Goal: Task Accomplishment & Management: Manage account settings

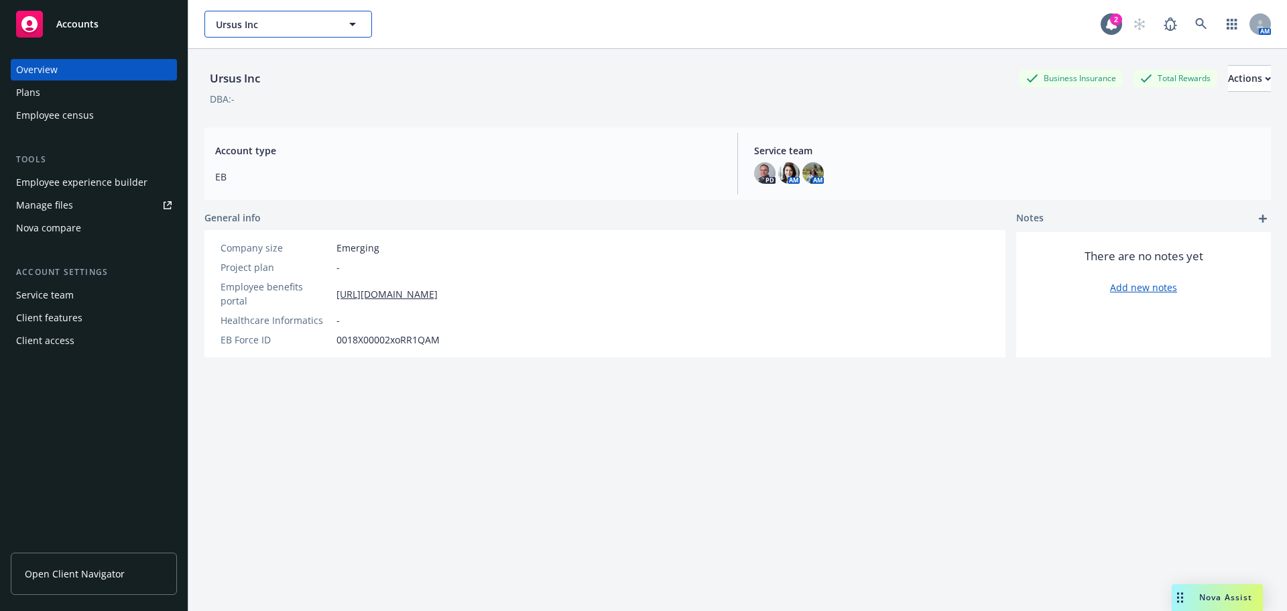
click at [307, 19] on span "Ursus Inc" at bounding box center [274, 24] width 116 height 14
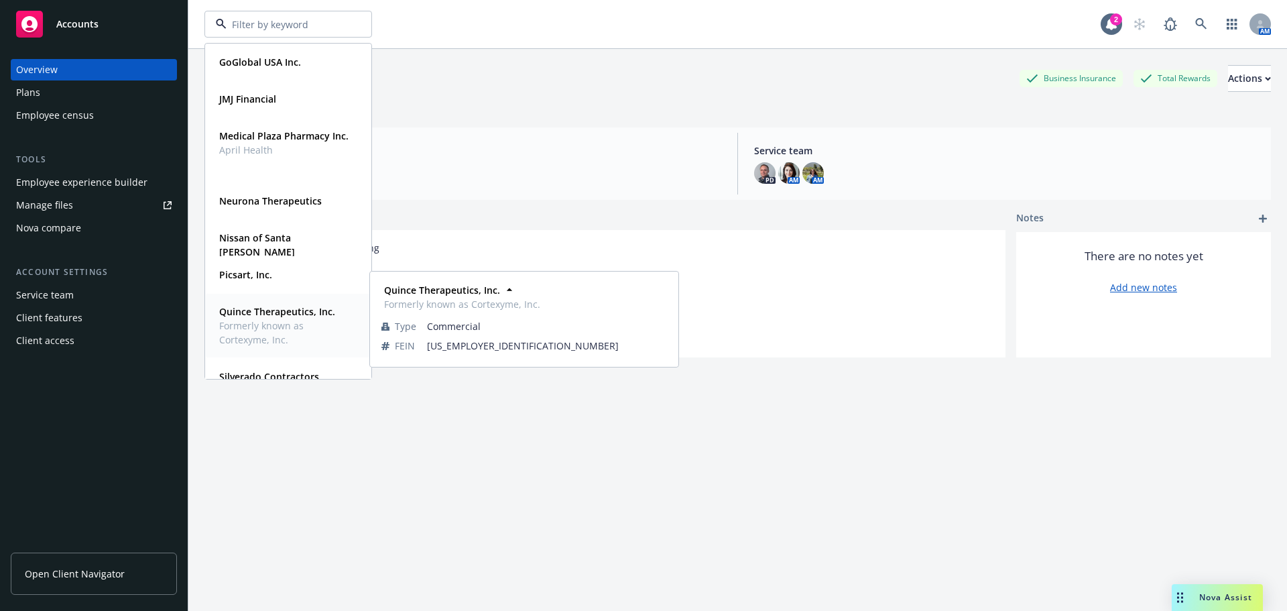
scroll to position [670, 0]
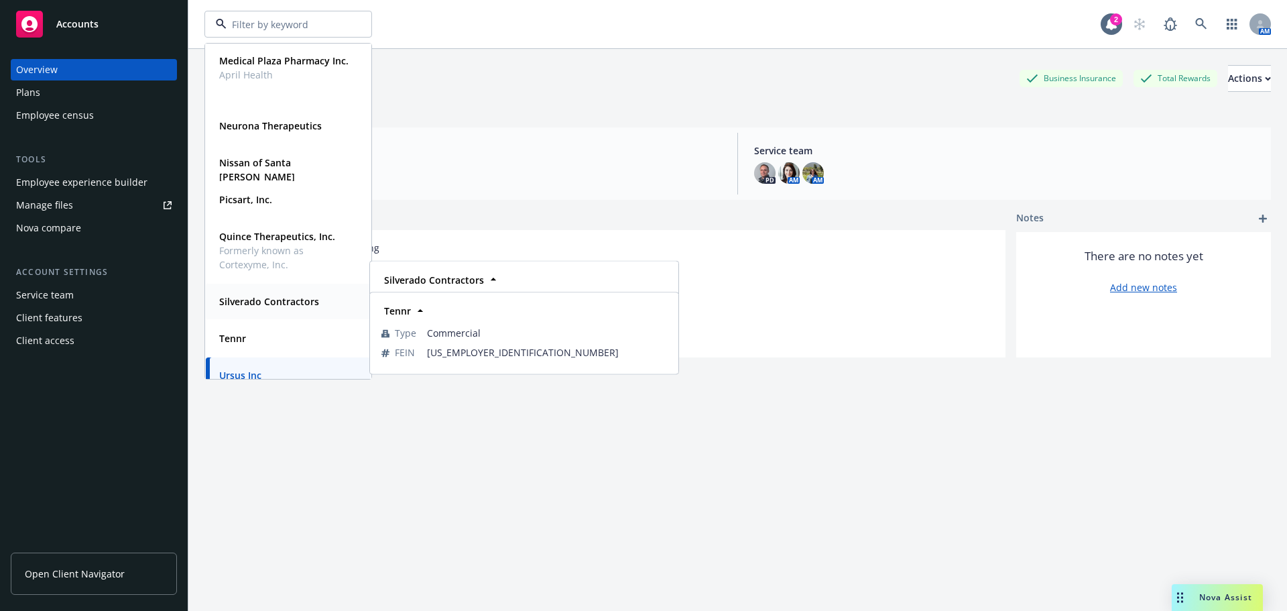
click at [243, 306] on strong "Silverado Contractors" at bounding box center [269, 301] width 100 height 13
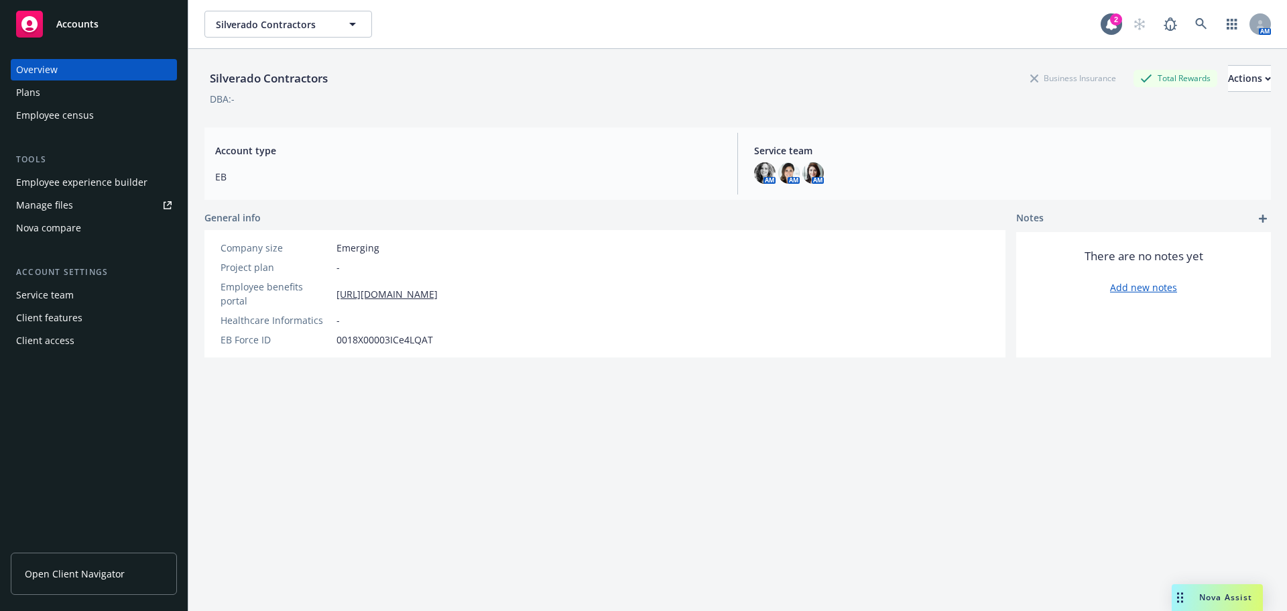
click at [62, 175] on div "Employee experience builder" at bounding box center [81, 182] width 131 height 21
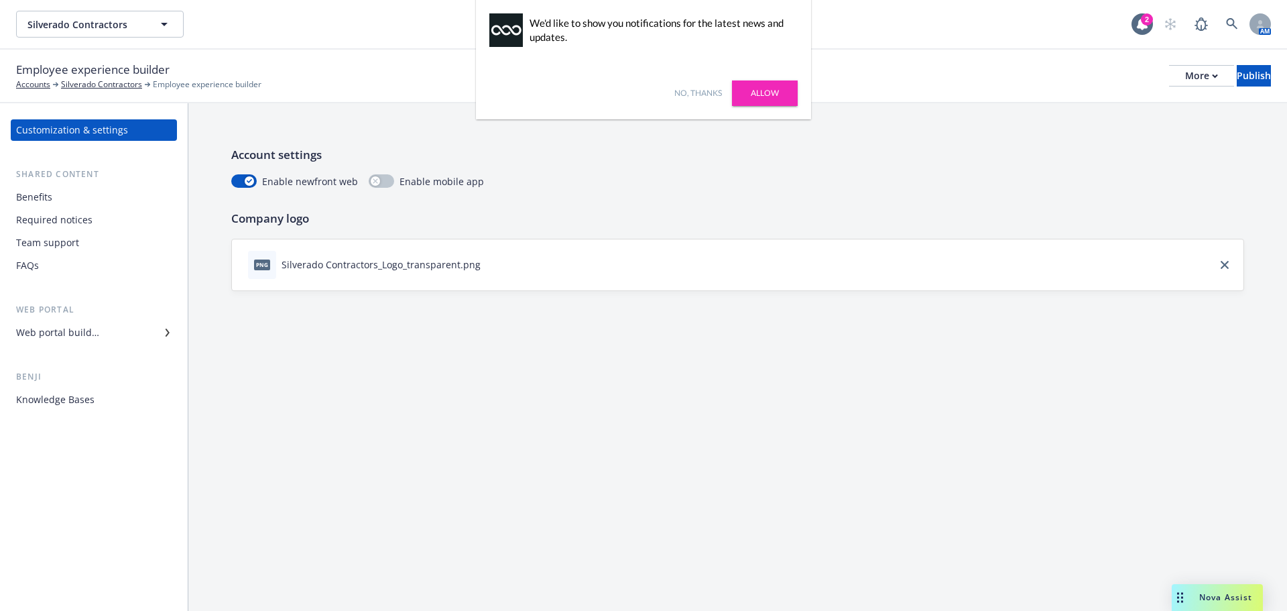
click at [70, 330] on div "Web portal builder" at bounding box center [57, 332] width 83 height 21
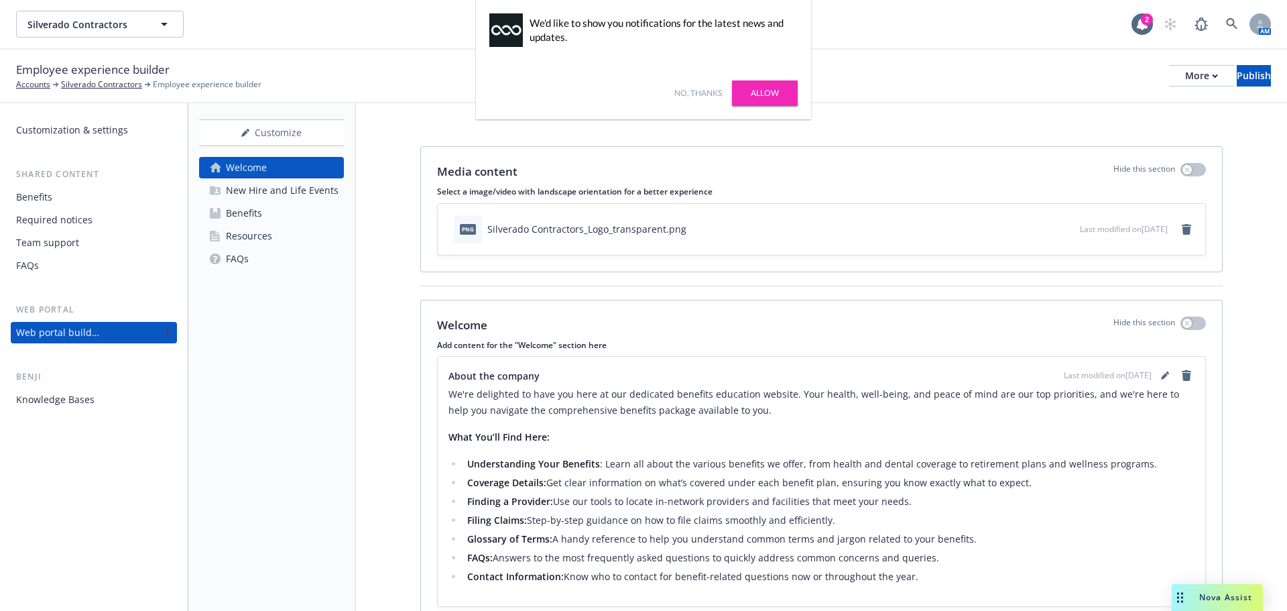
click at [235, 261] on div "FAQs" at bounding box center [237, 258] width 23 height 21
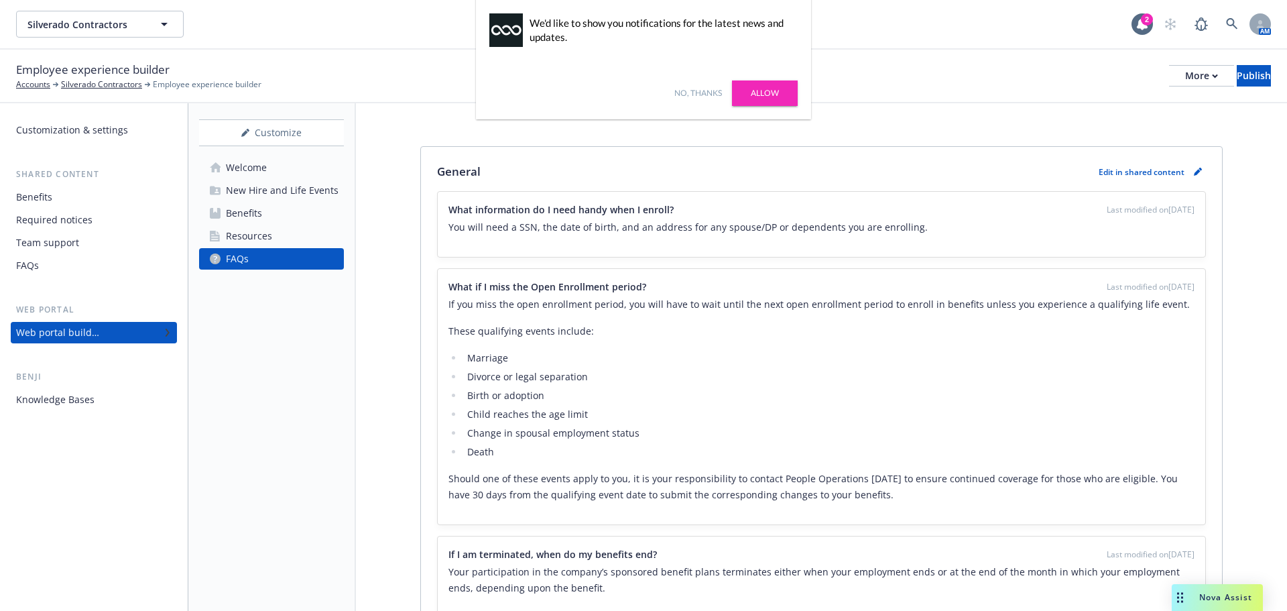
click at [261, 236] on div "Resources" at bounding box center [249, 235] width 46 height 21
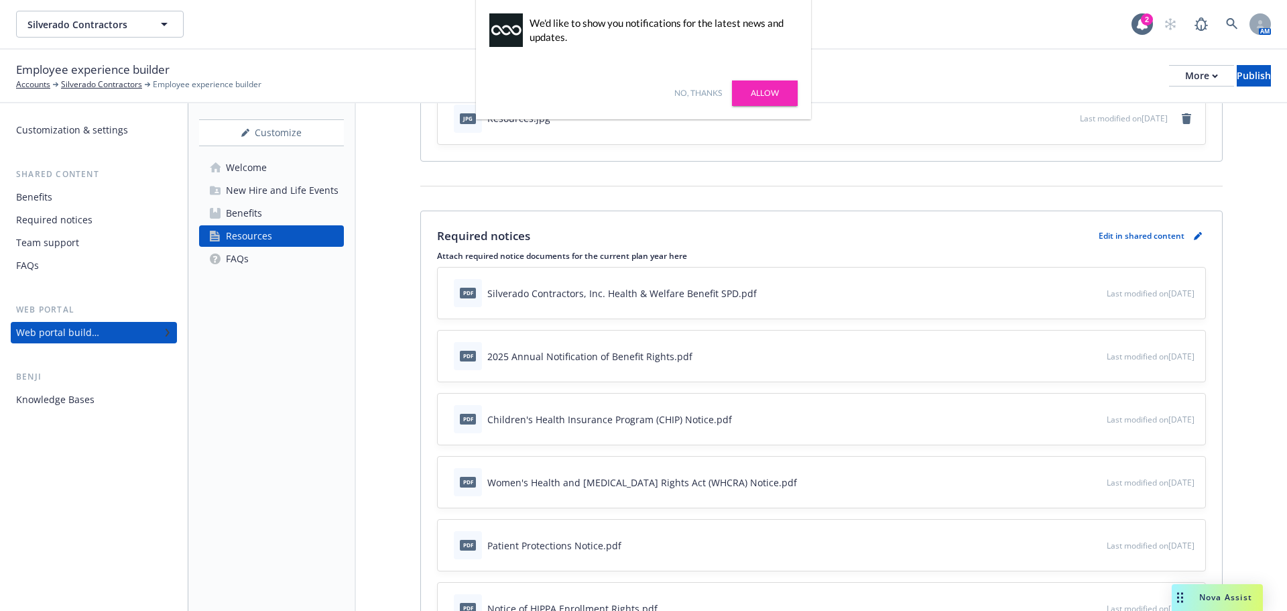
scroll to position [134, 0]
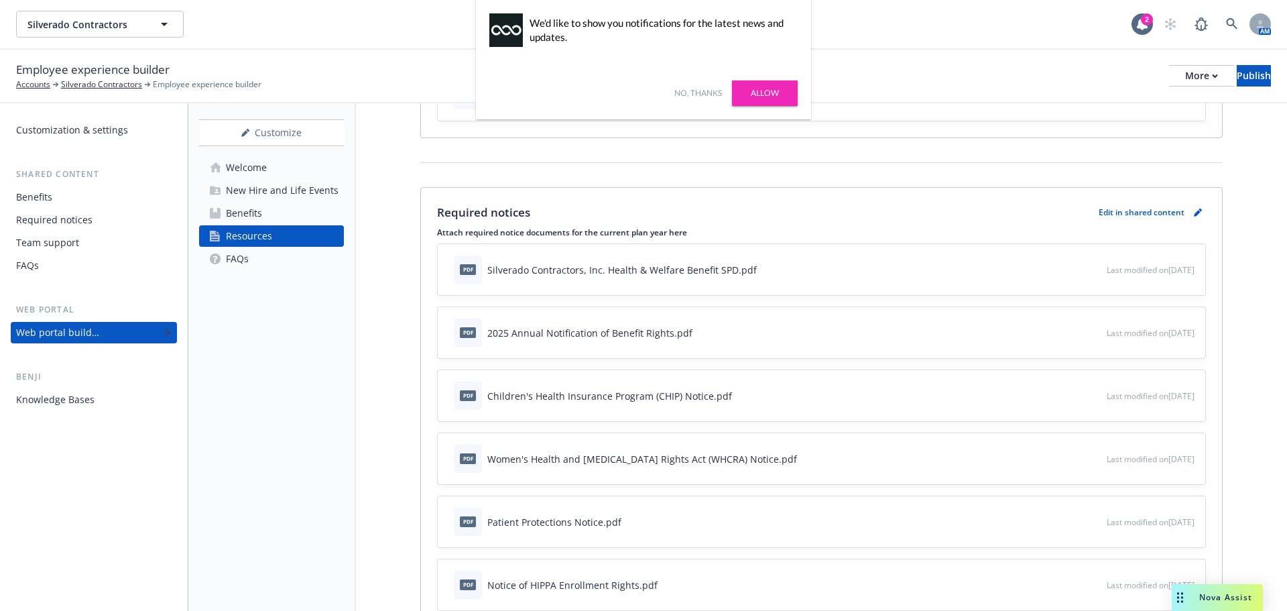
click at [755, 336] on div "pdf 2025 Annual Notification of Benefit Rights.pdf" at bounding box center [777, 332] width 658 height 29
click at [1190, 206] on link "pencil" at bounding box center [1198, 212] width 16 height 16
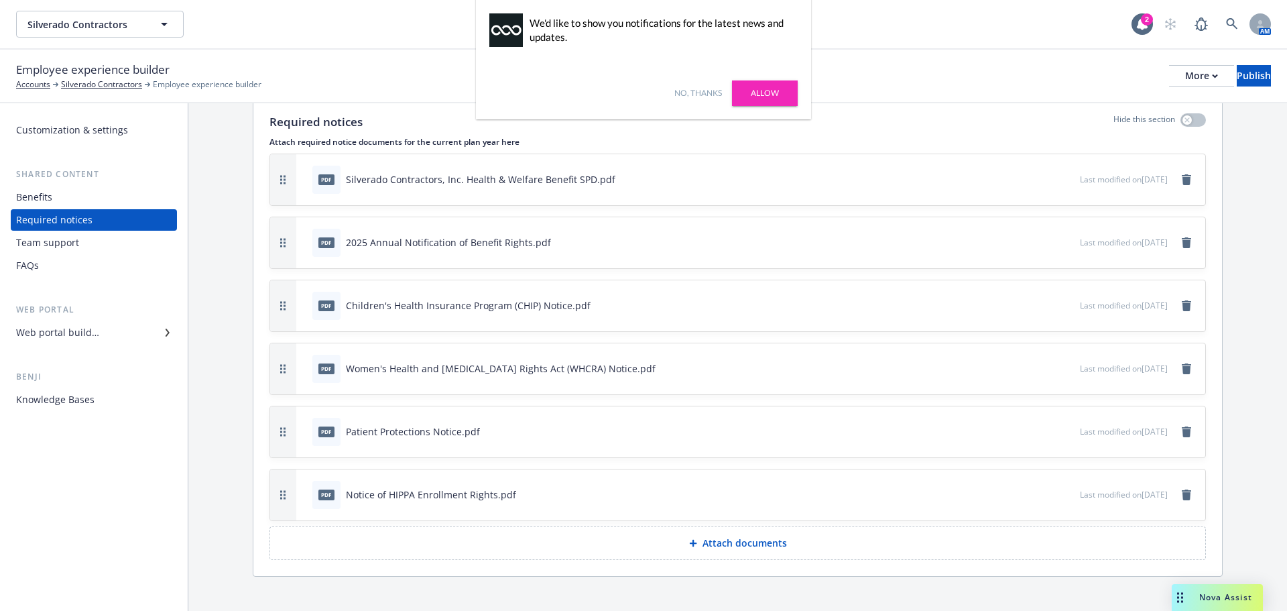
scroll to position [64, 0]
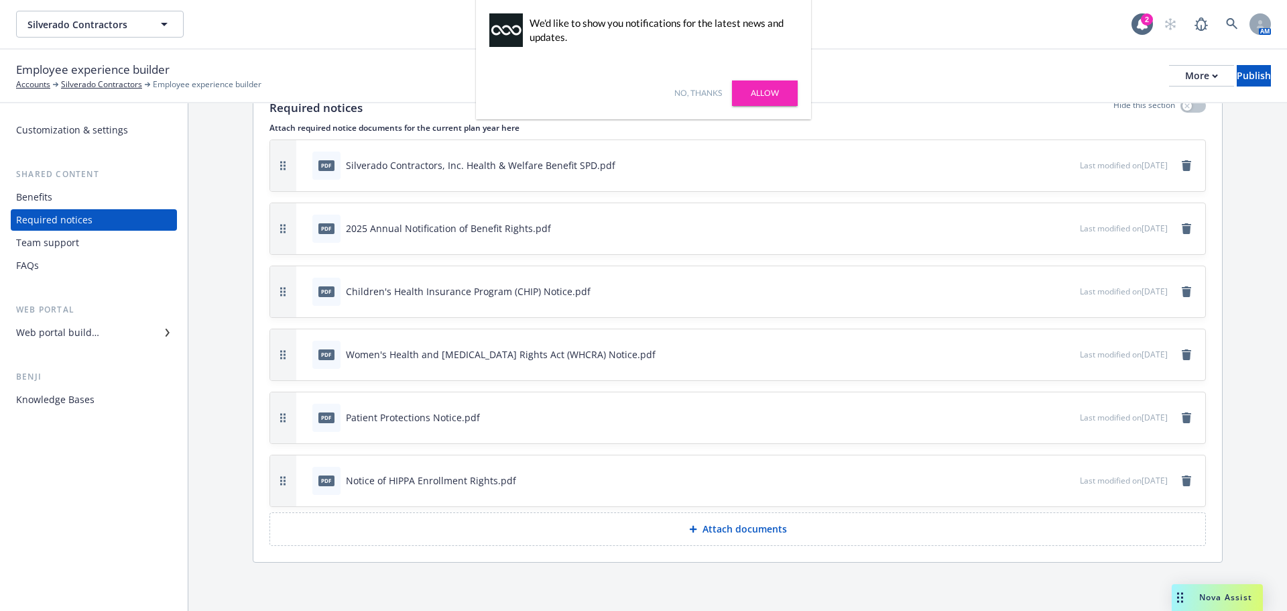
click at [727, 526] on p "Attach documents" at bounding box center [744, 528] width 84 height 13
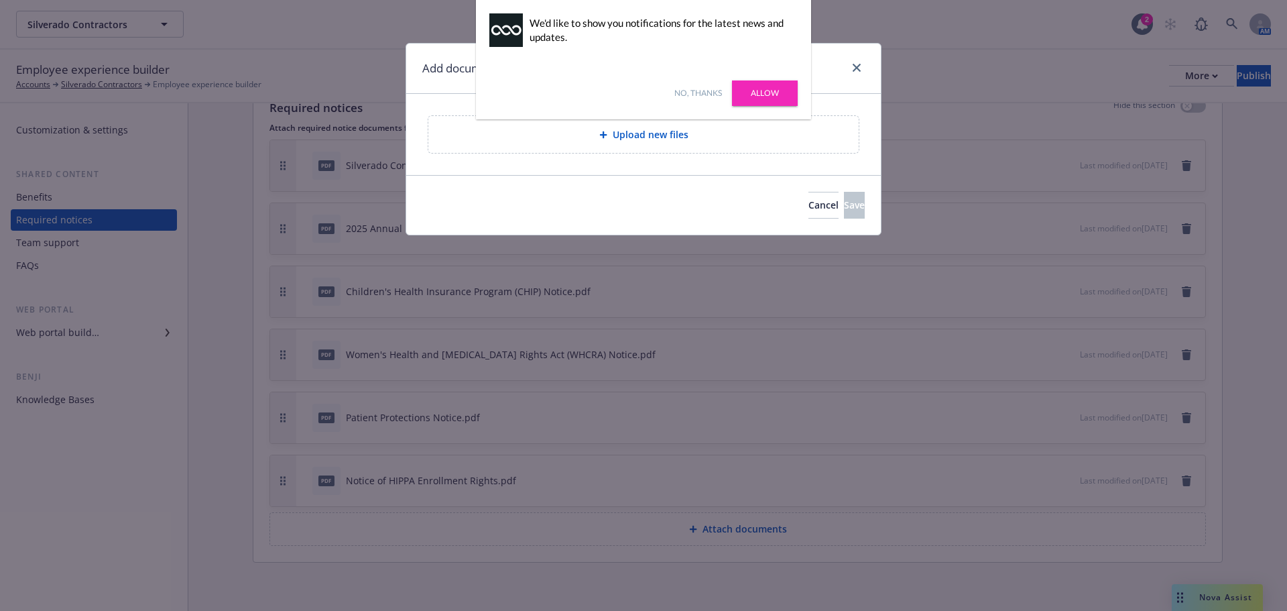
click at [637, 122] on div "Upload new files" at bounding box center [643, 134] width 430 height 37
click at [694, 86] on div "No, thanks Allow" at bounding box center [643, 93] width 335 height 52
click at [694, 90] on link "No, thanks" at bounding box center [698, 93] width 48 height 12
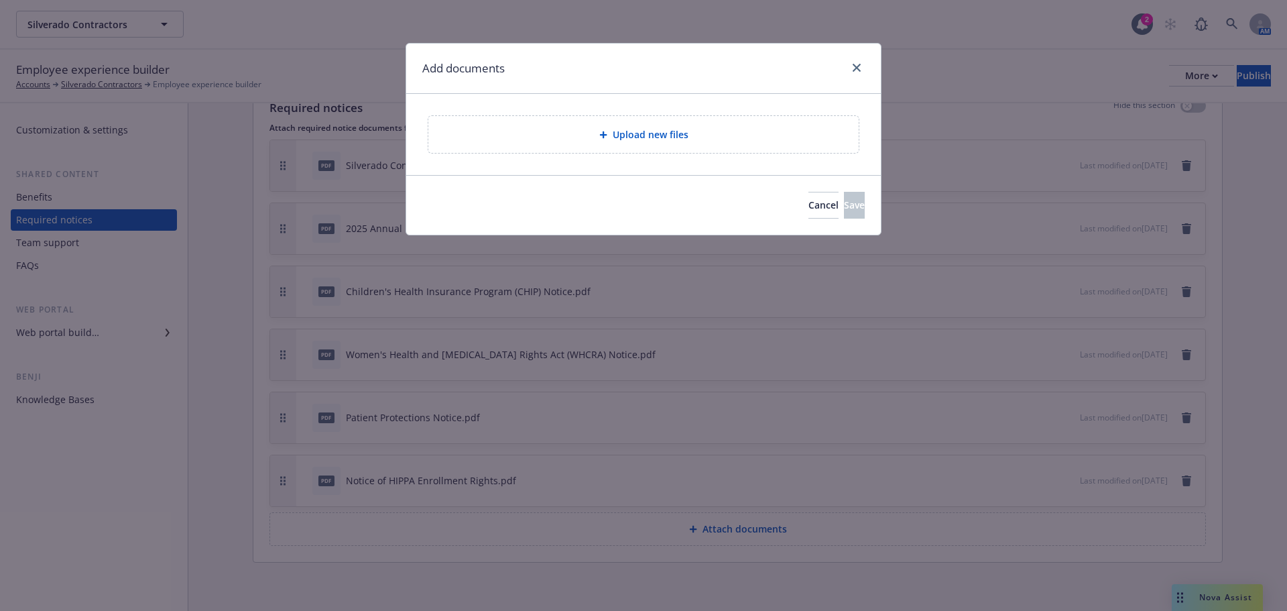
click at [659, 123] on div "Upload new files" at bounding box center [643, 134] width 430 height 37
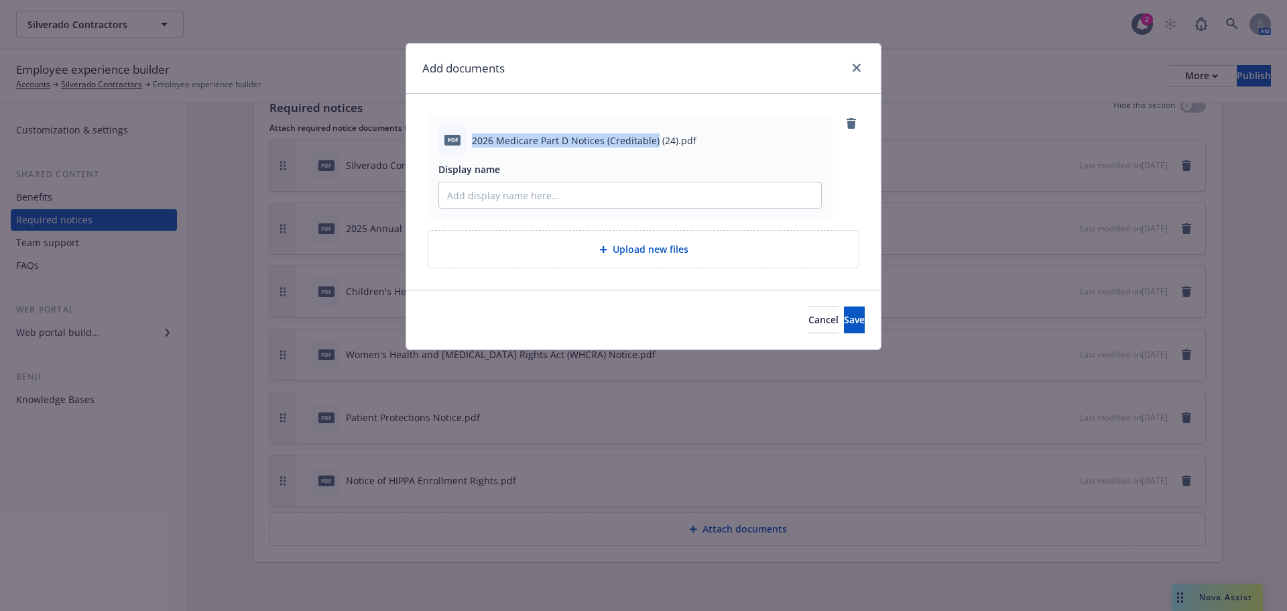
drag, startPoint x: 472, startPoint y: 137, endPoint x: 654, endPoint y: 143, distance: 182.4
click at [654, 143] on span "2026 Medicare Part D Notices (Creditable) (24).pdf" at bounding box center [584, 140] width 225 height 14
copy span "2026 Medicare Part D Notices (Creditable)"
click at [516, 196] on input "Display name" at bounding box center [630, 194] width 382 height 25
paste input "2026 Medicare Part D Notices (Creditable)"
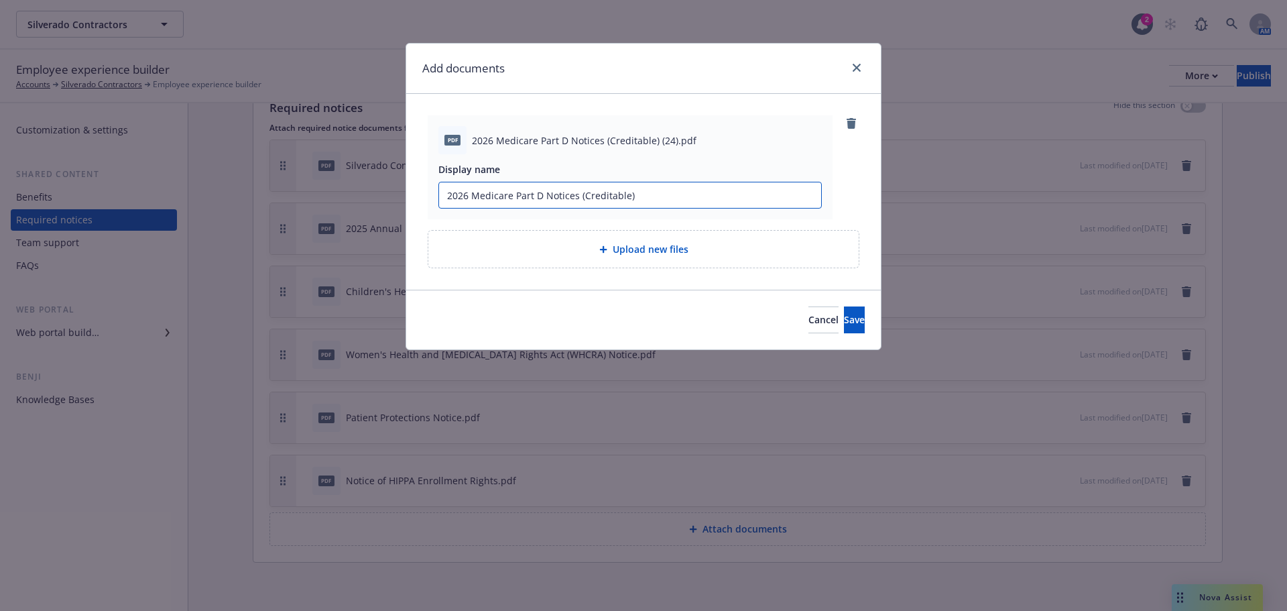
type input "2026 Medicare Part D Notices (Creditable)"
click at [506, 285] on div "pdf 2026 Medicare Part D Notices (Creditable) (24).pdf Display name 2026 Medica…" at bounding box center [643, 192] width 474 height 196
click at [686, 190] on input "2026 Medicare Part D Notices (Creditable)" at bounding box center [630, 194] width 382 height 25
click at [844, 313] on span "Save" at bounding box center [854, 319] width 21 height 13
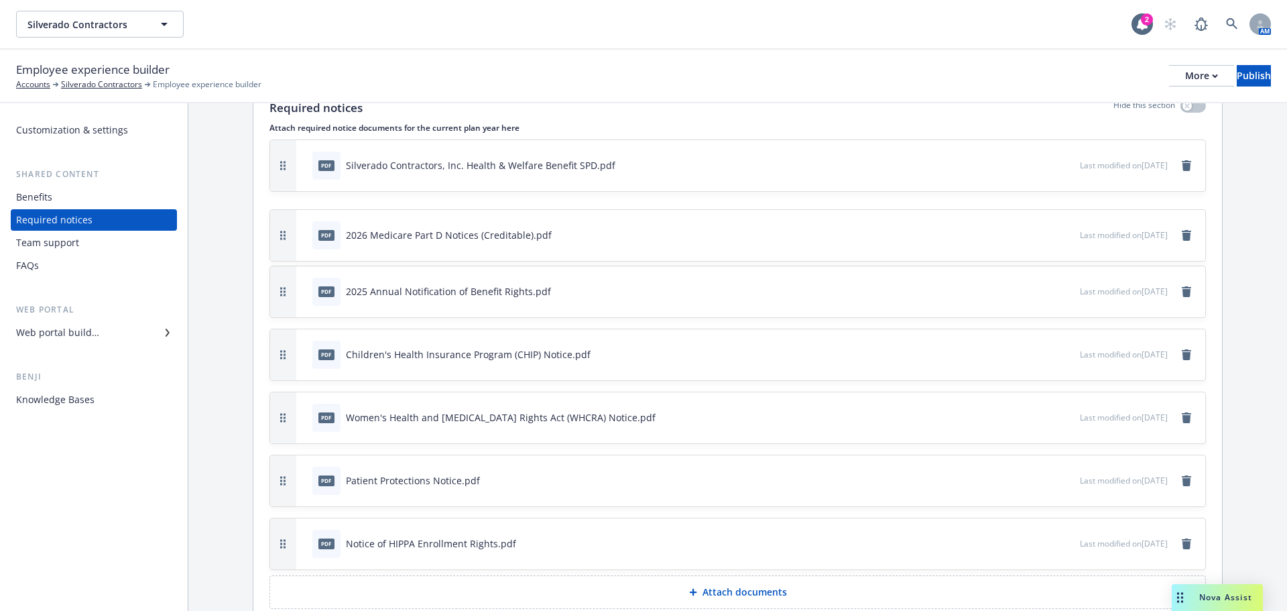
drag, startPoint x: 285, startPoint y: 543, endPoint x: 310, endPoint y: 235, distance: 309.3
click at [310, 235] on div "pdf 2026 Medicare Part D Notices (Creditable).pdf Last modified on 09/25/2025" at bounding box center [737, 235] width 935 height 51
click at [1236, 71] on div "Publish" at bounding box center [1253, 76] width 34 height 20
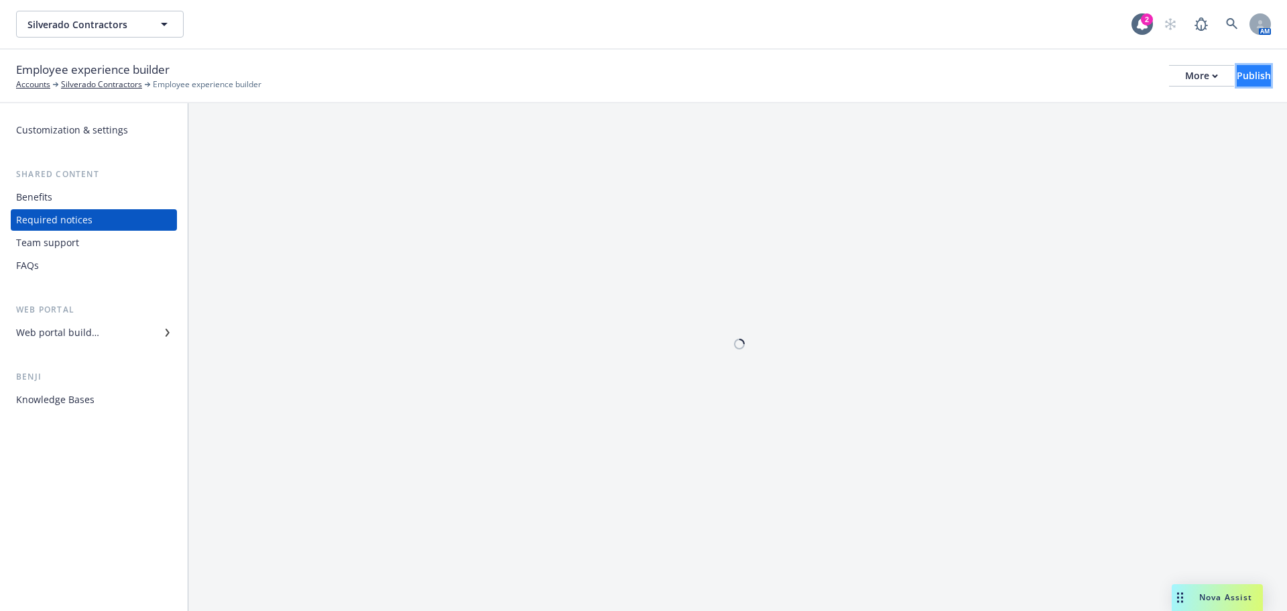
scroll to position [0, 0]
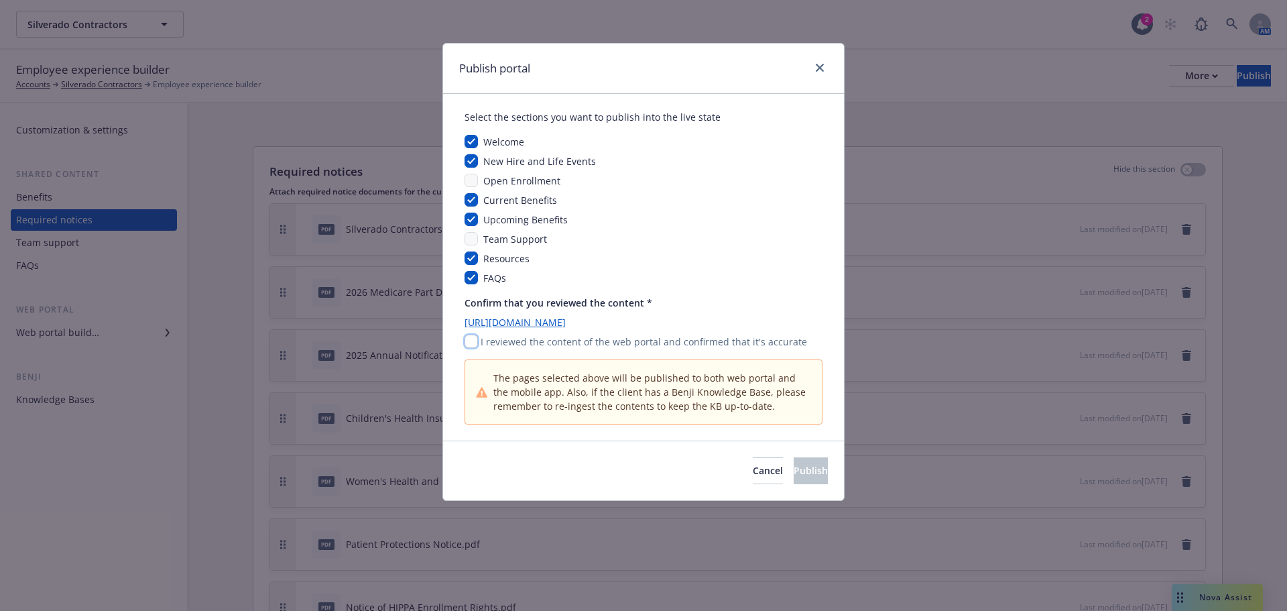
click at [472, 339] on input "checkbox" at bounding box center [470, 340] width 13 height 13
checkbox input "true"
click at [794, 483] on button "Publish" at bounding box center [811, 470] width 34 height 27
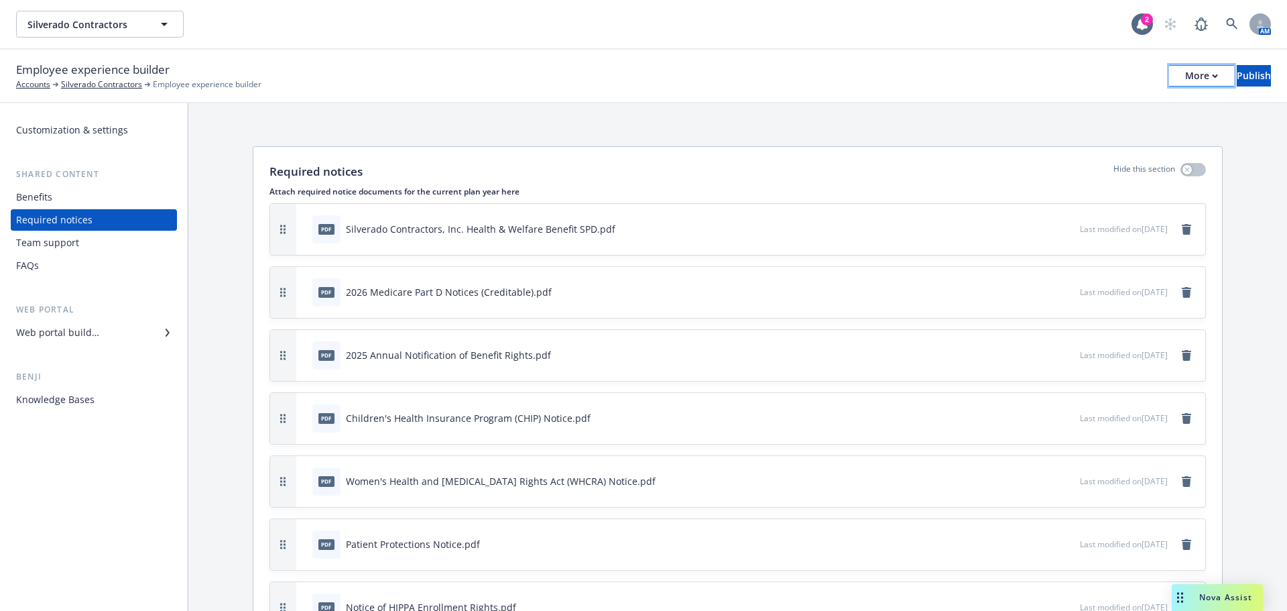
click at [1185, 71] on div "More" at bounding box center [1201, 76] width 33 height 20
click at [1101, 104] on link "Copy preview link" at bounding box center [1090, 105] width 198 height 27
click at [1185, 83] on div "More" at bounding box center [1201, 76] width 33 height 20
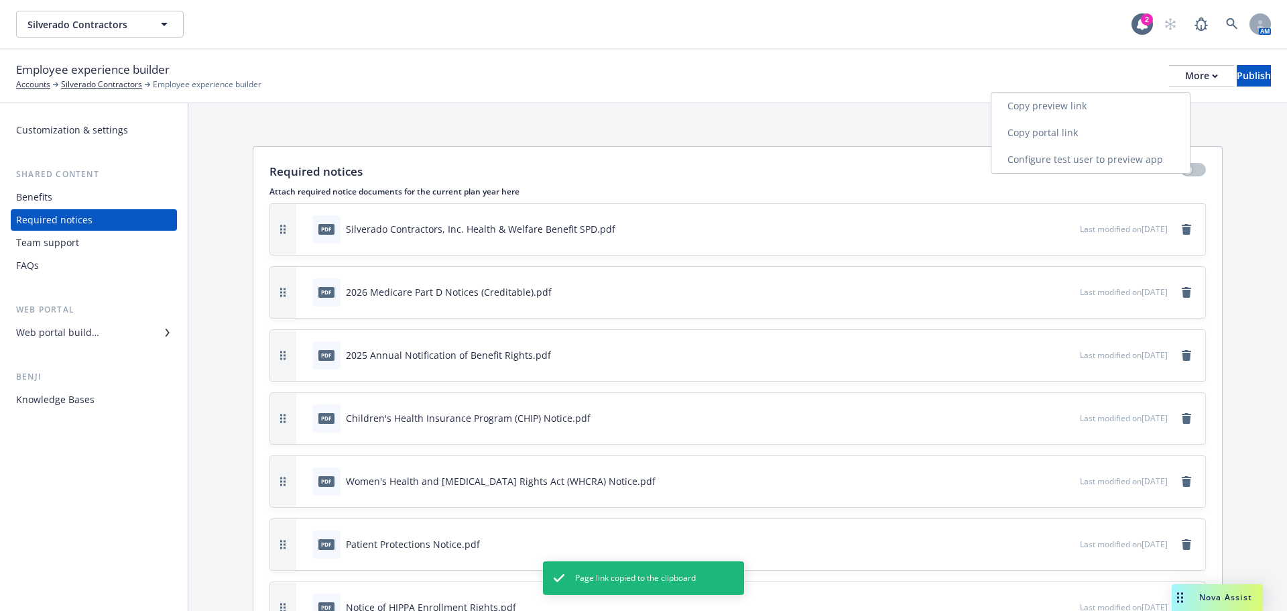
click at [1097, 141] on link "Copy portal link" at bounding box center [1090, 132] width 198 height 27
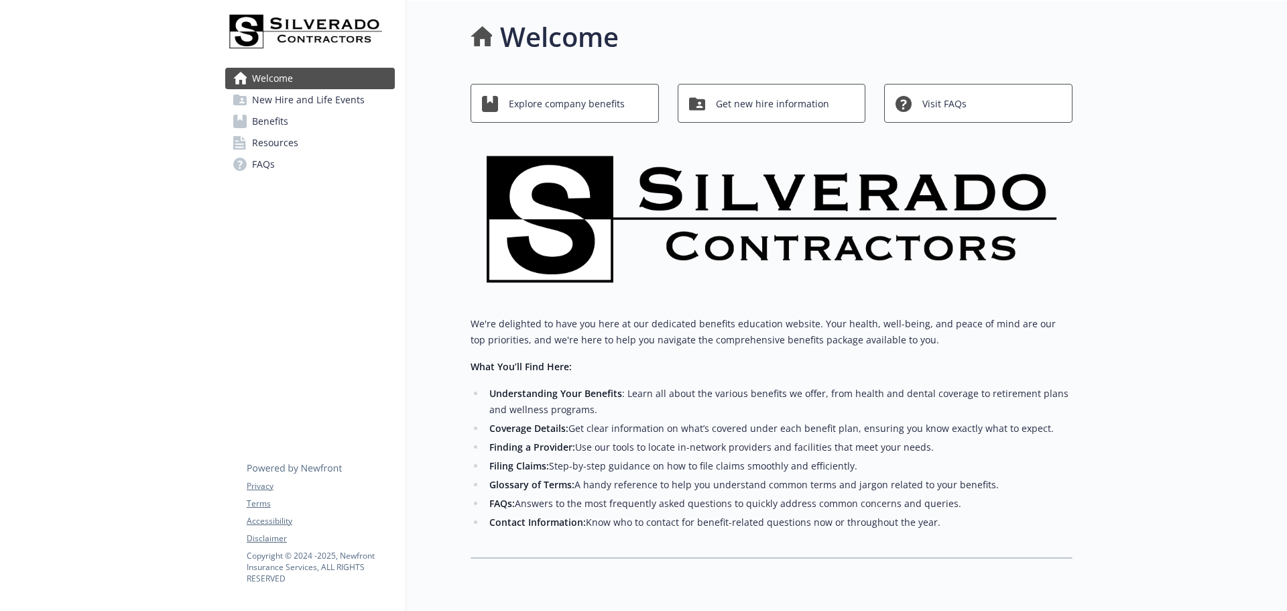
click at [266, 141] on span "Resources" at bounding box center [275, 142] width 46 height 21
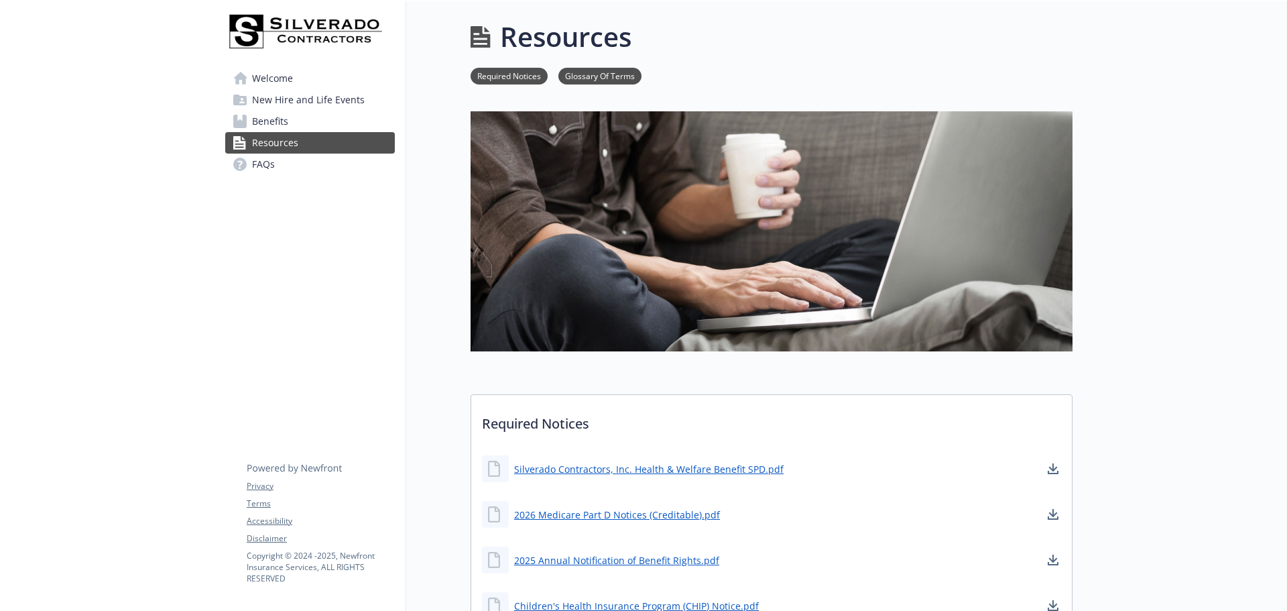
click at [277, 76] on span "Welcome" at bounding box center [272, 78] width 41 height 21
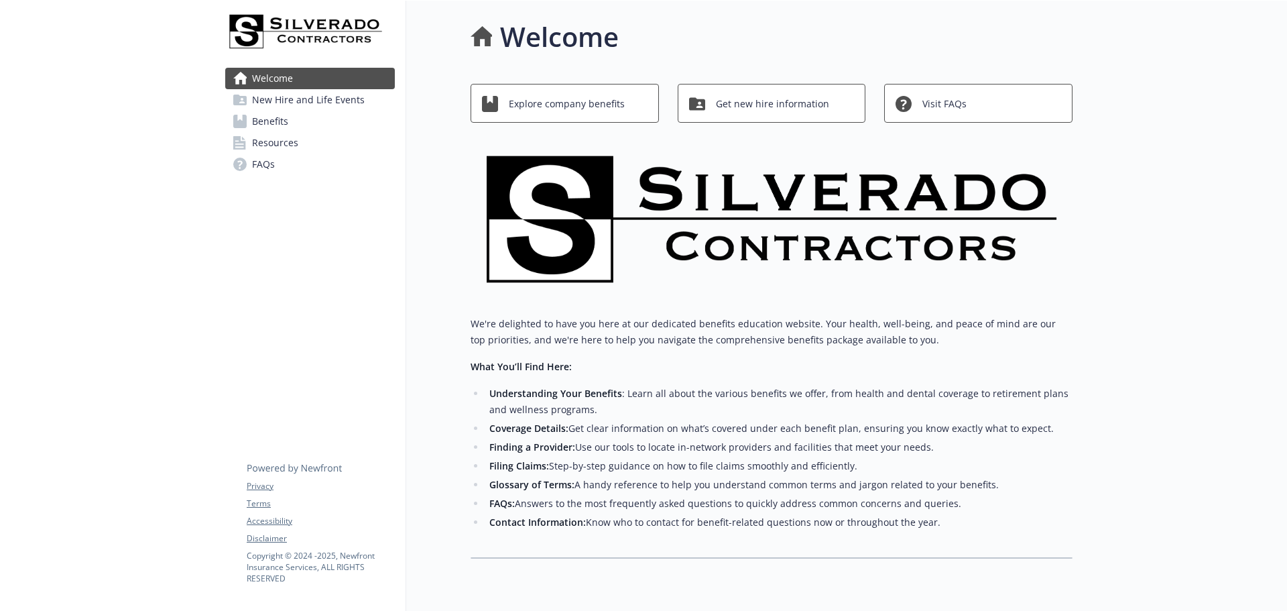
drag, startPoint x: 257, startPoint y: 124, endPoint x: 265, endPoint y: 119, distance: 9.9
click at [256, 124] on span "Benefits" at bounding box center [270, 121] width 36 height 21
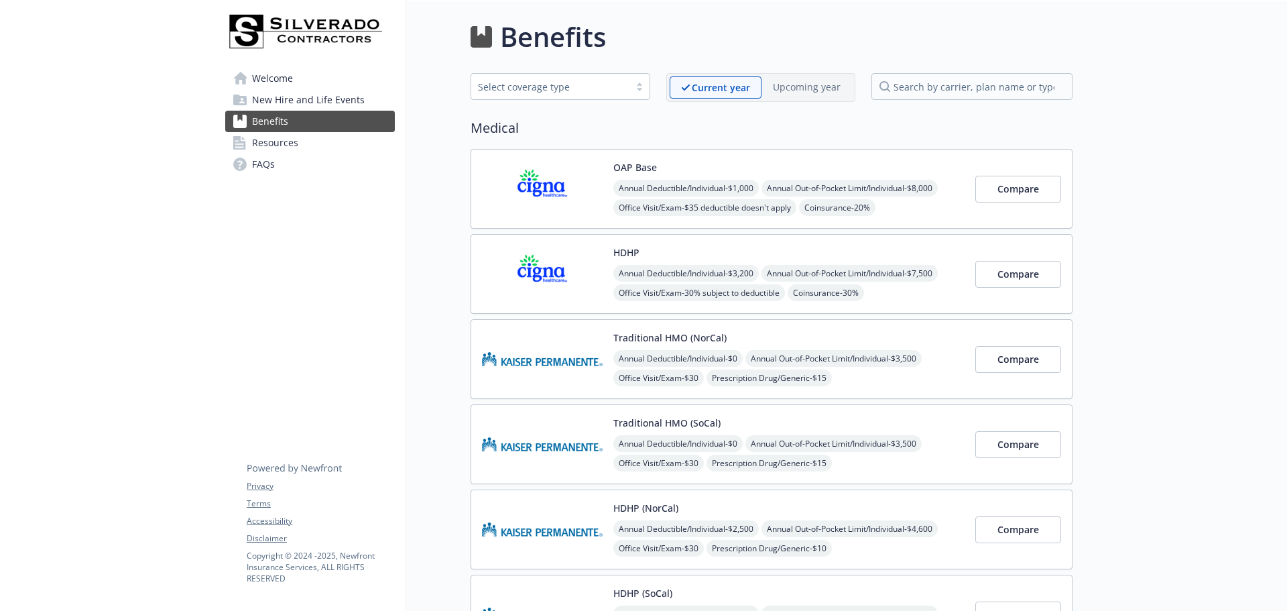
click at [267, 137] on span "Resources" at bounding box center [275, 142] width 46 height 21
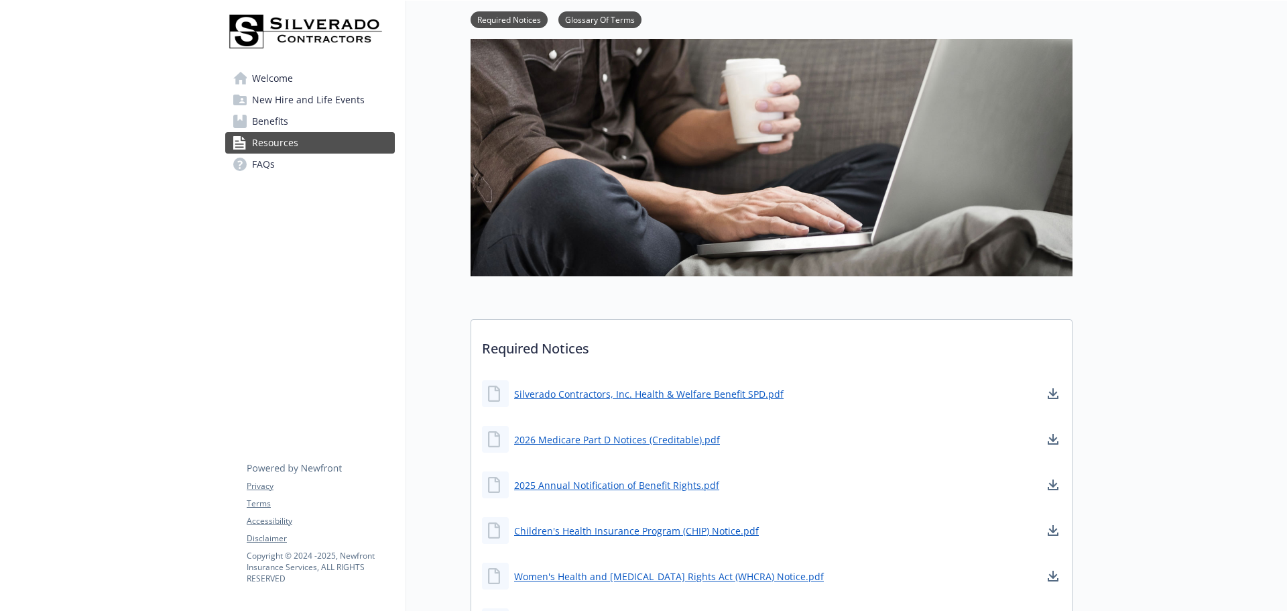
scroll to position [134, 0]
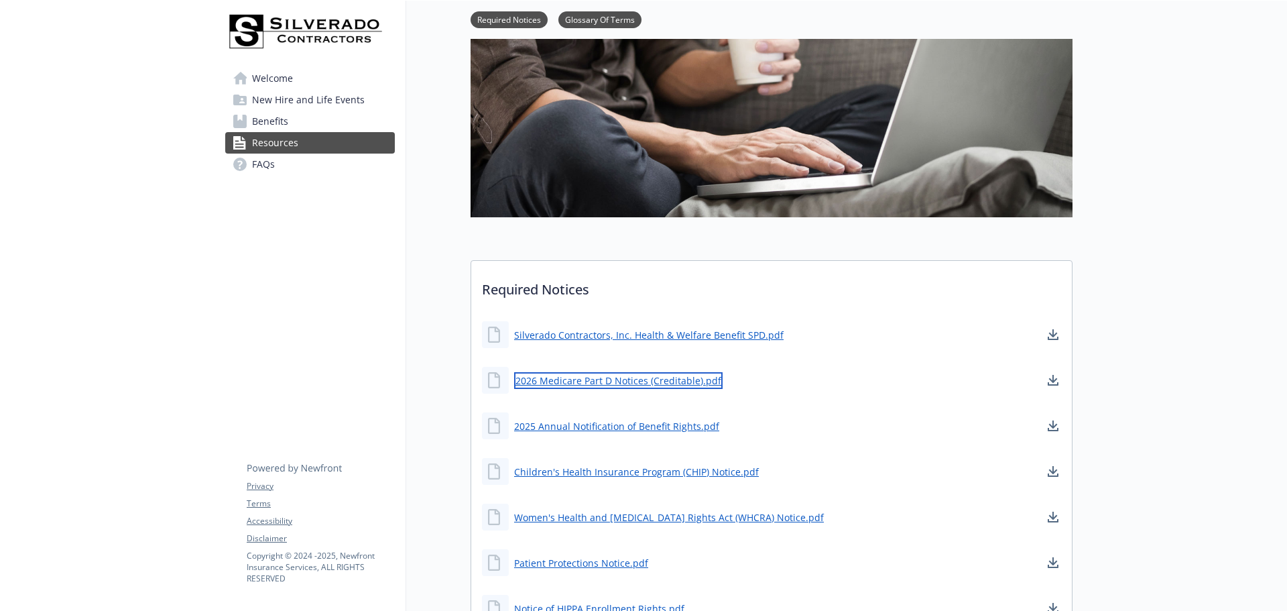
drag, startPoint x: 631, startPoint y: 384, endPoint x: 515, endPoint y: 384, distance: 115.9
